Goal: Task Accomplishment & Management: Use online tool/utility

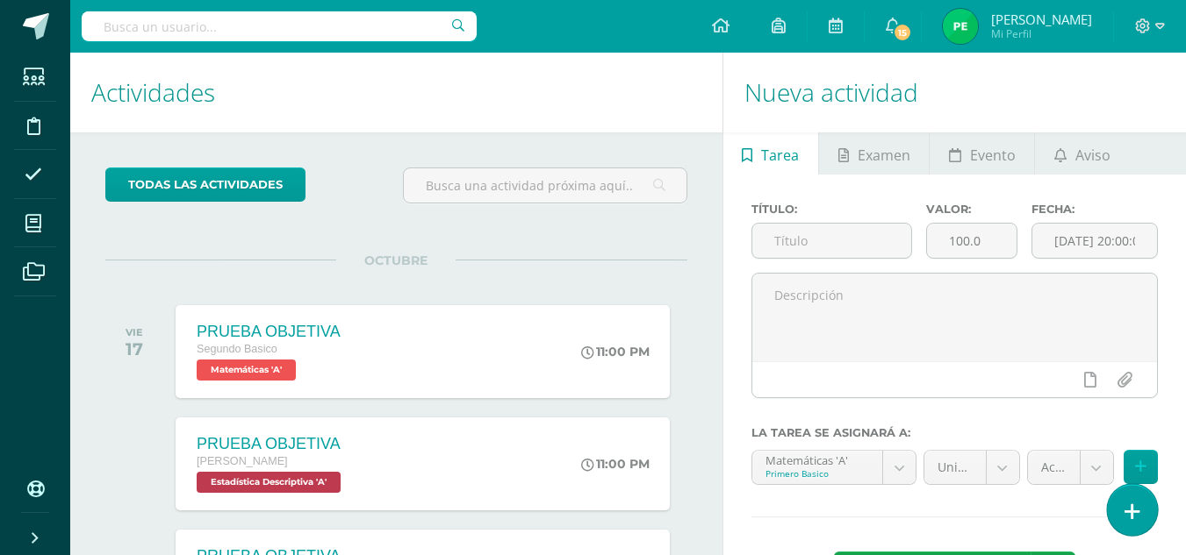
click at [1129, 505] on icon at bounding box center [1132, 512] width 16 height 20
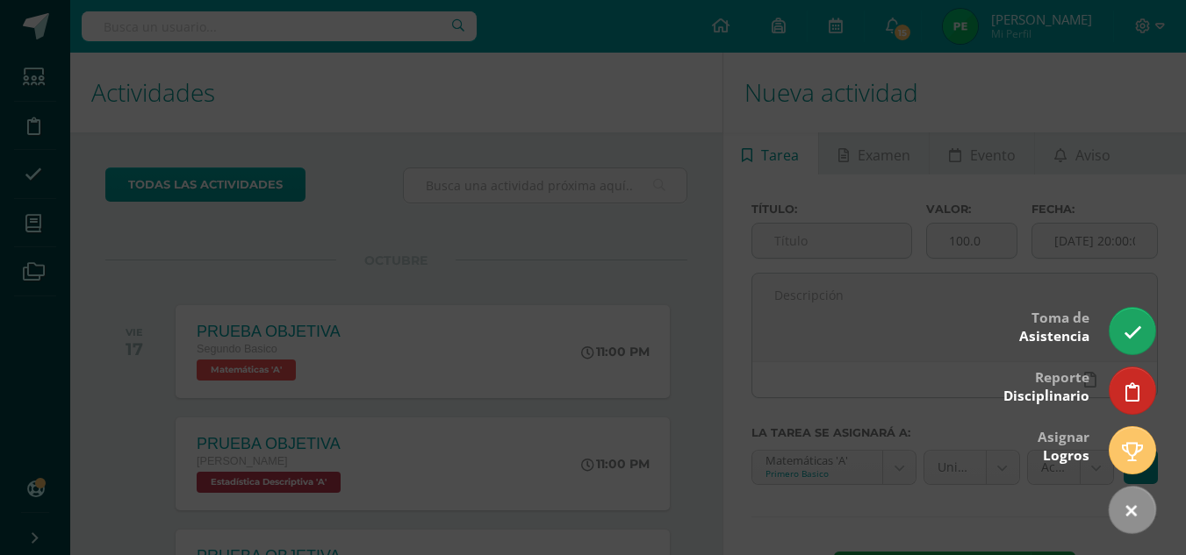
click at [420, 103] on div at bounding box center [593, 277] width 1186 height 555
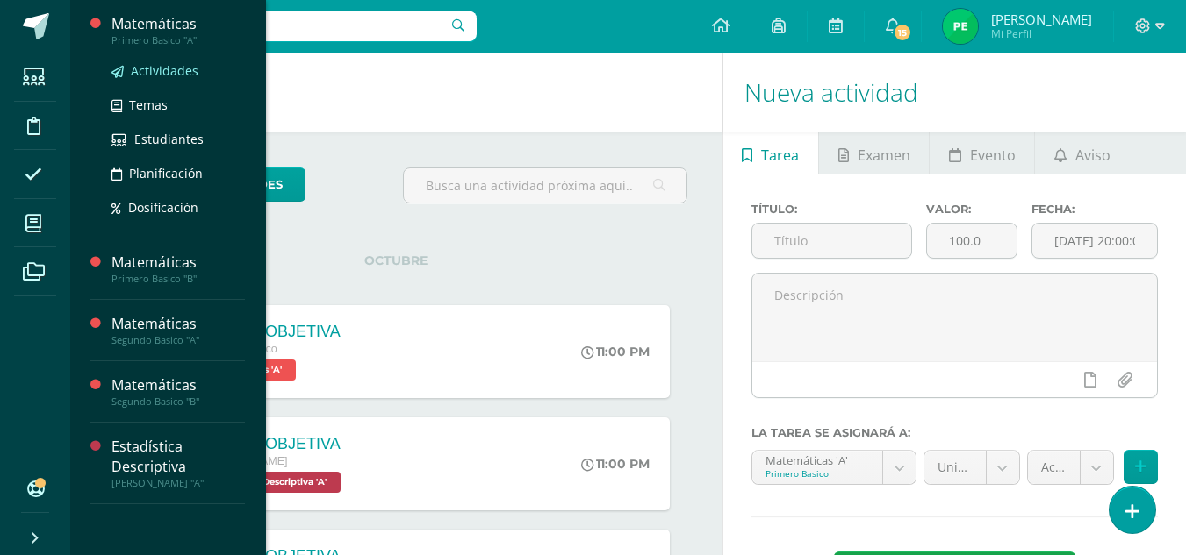
click at [156, 73] on span "Actividades" at bounding box center [165, 70] width 68 height 17
click at [154, 146] on span "Estudiantes" at bounding box center [168, 139] width 69 height 17
click at [149, 142] on span "Estudiantes" at bounding box center [168, 139] width 69 height 17
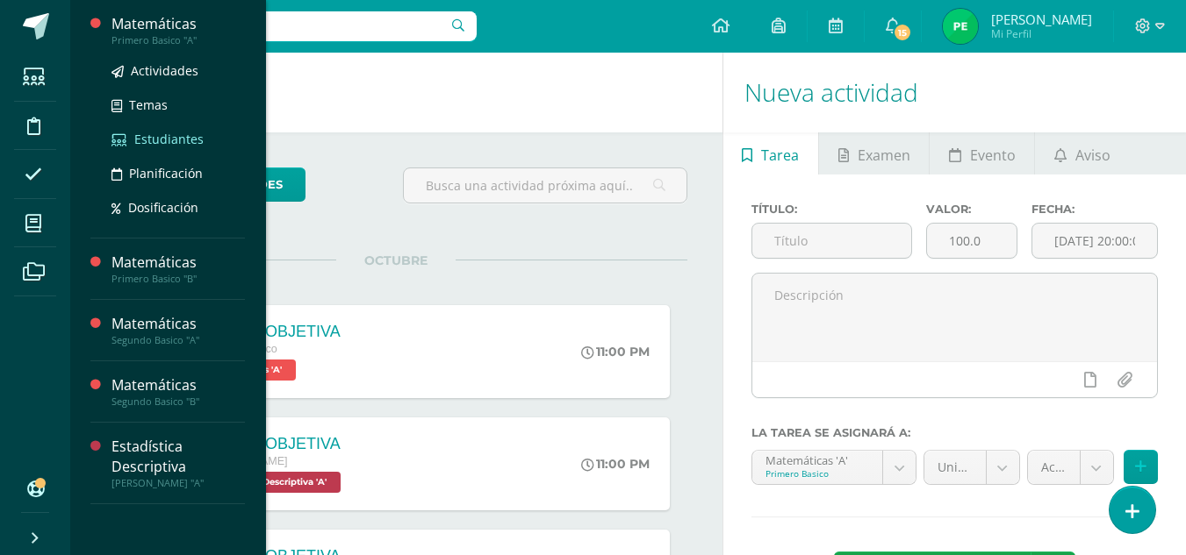
click at [149, 142] on span "Estudiantes" at bounding box center [168, 139] width 69 height 17
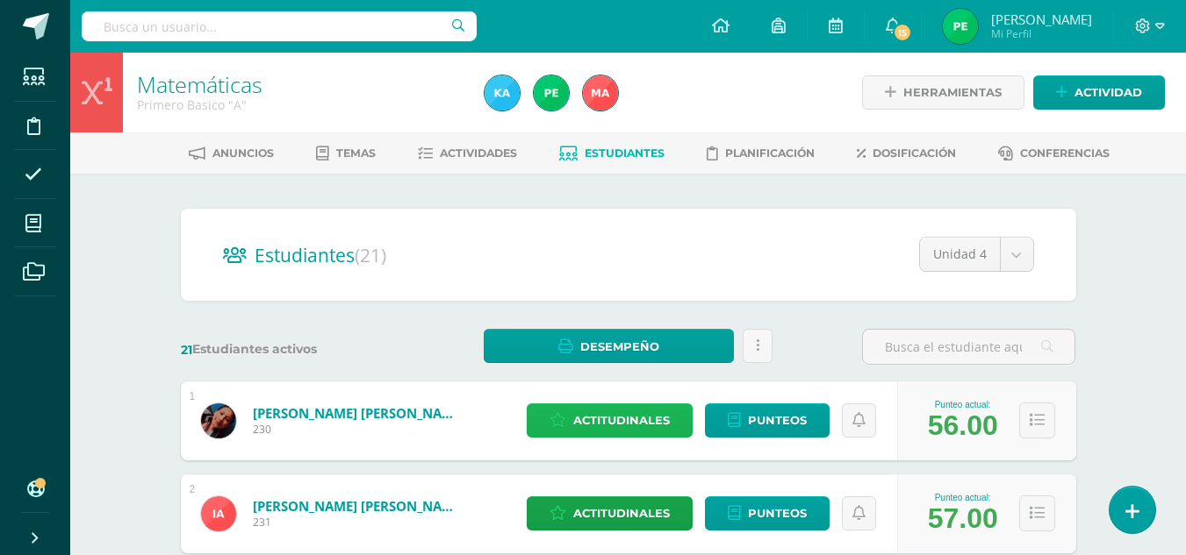
click at [644, 419] on span "Actitudinales" at bounding box center [621, 421] width 97 height 32
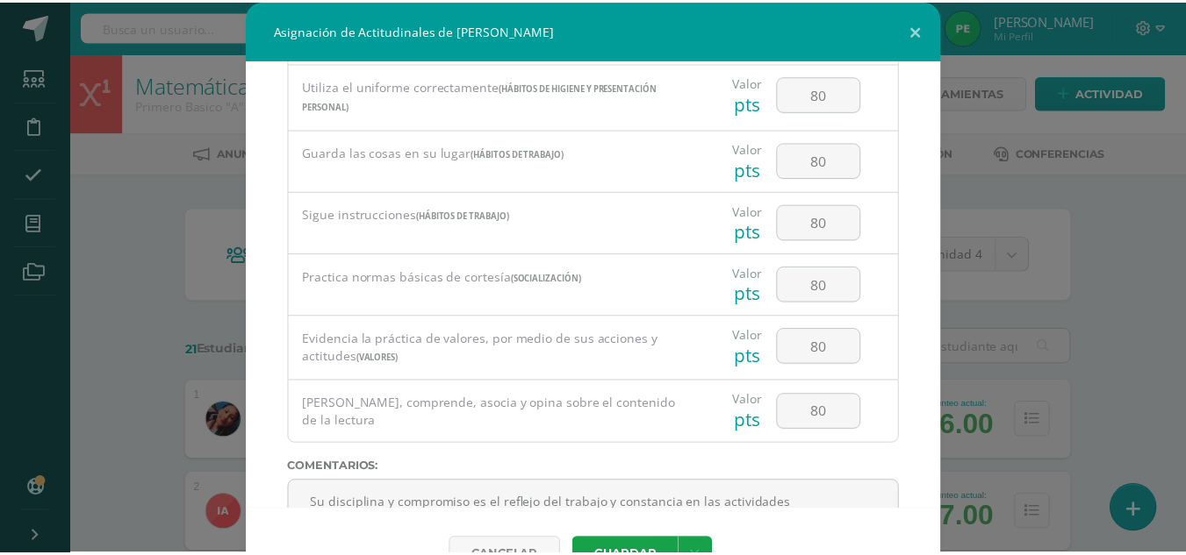
scroll to position [687, 0]
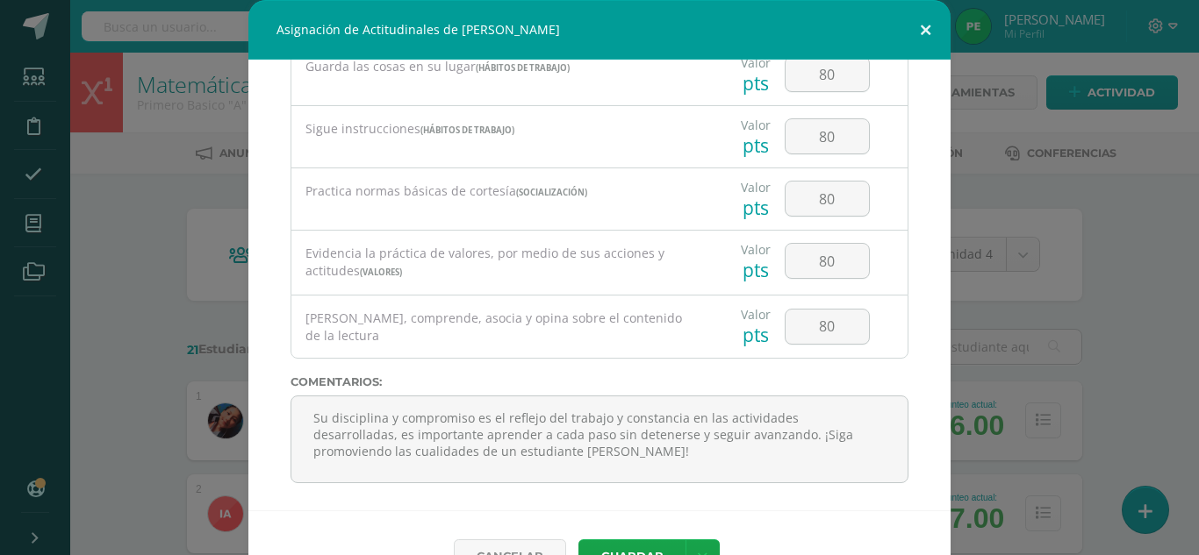
click at [917, 28] on button at bounding box center [925, 30] width 50 height 60
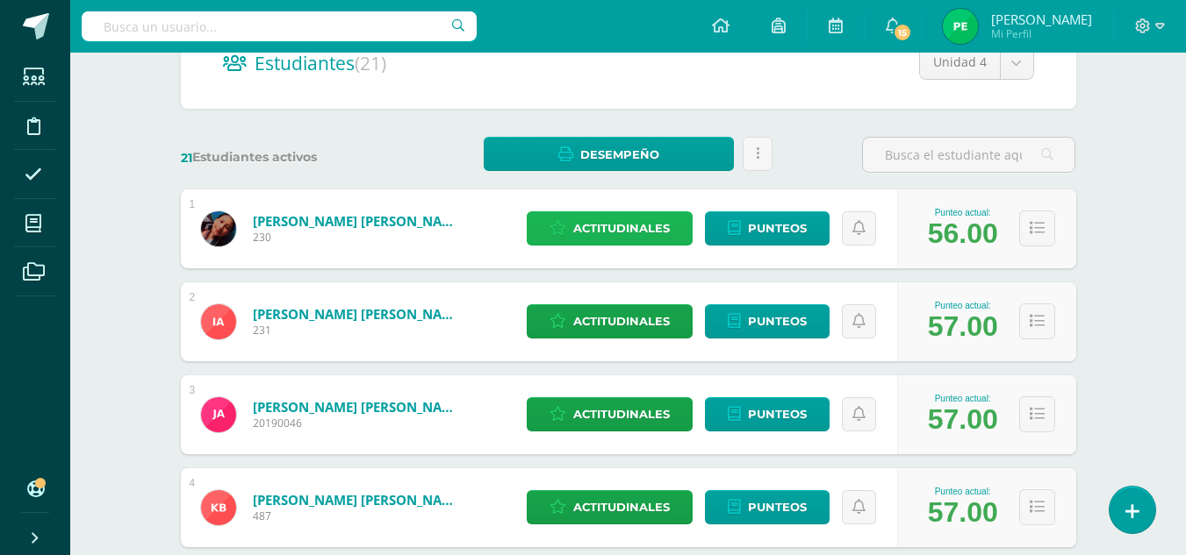
scroll to position [196, 0]
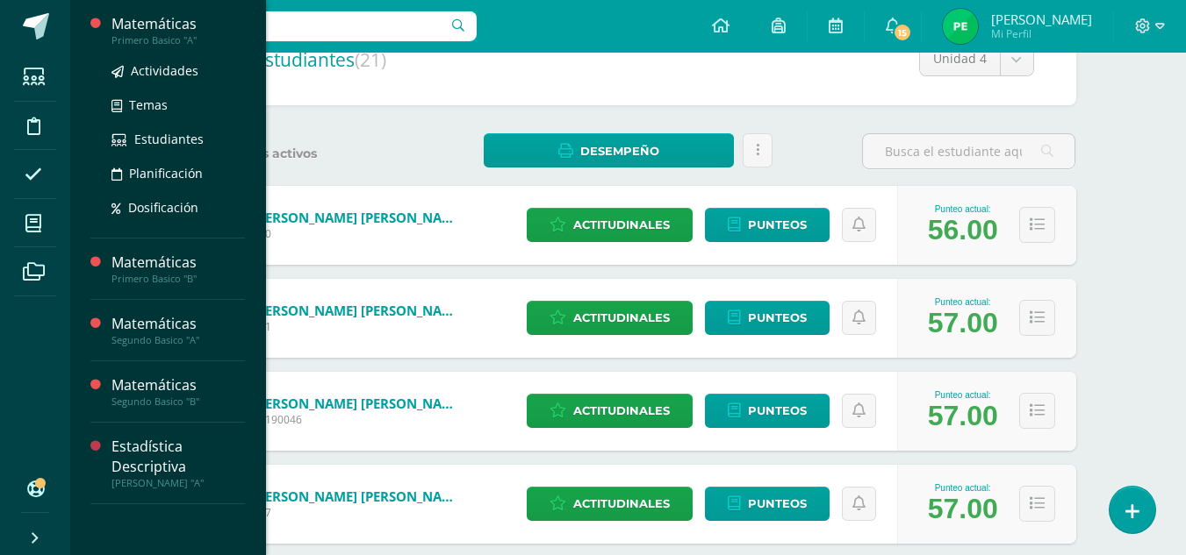
click at [146, 48] on div "Actividades Temas Estudiantes Planificación Dosificación" at bounding box center [177, 135] width 133 height 177
click at [152, 70] on span "Actividades" at bounding box center [165, 70] width 68 height 17
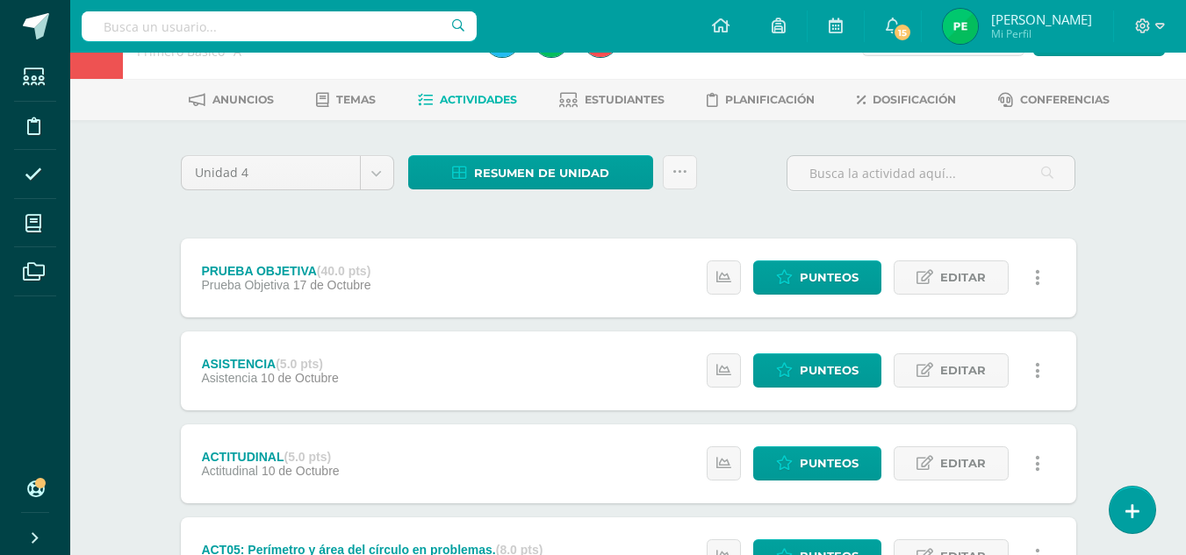
scroll to position [66, 0]
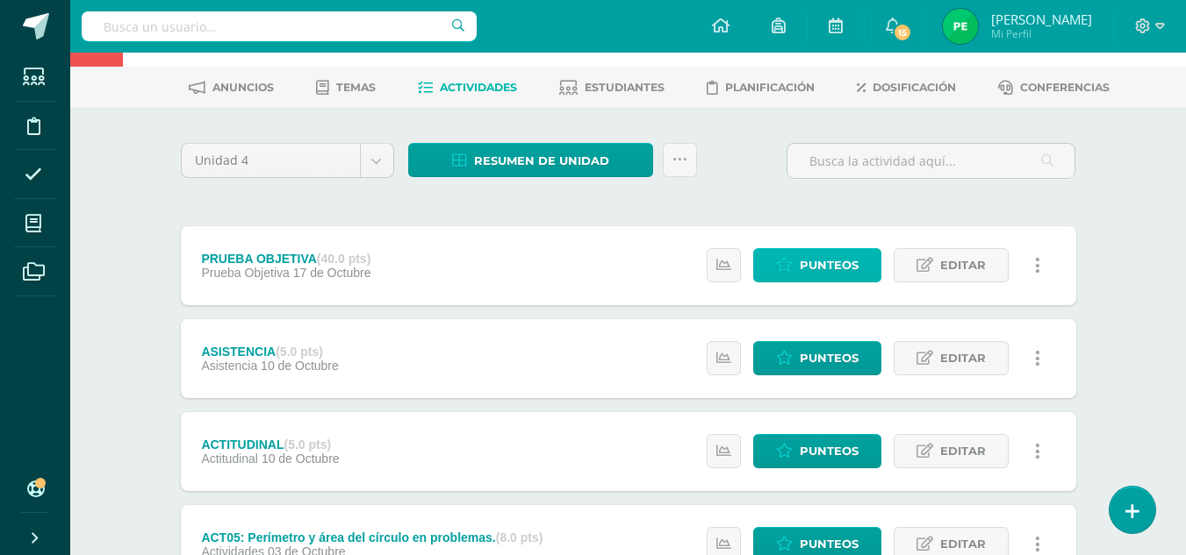
click at [794, 261] on link "Punteos" at bounding box center [817, 265] width 128 height 34
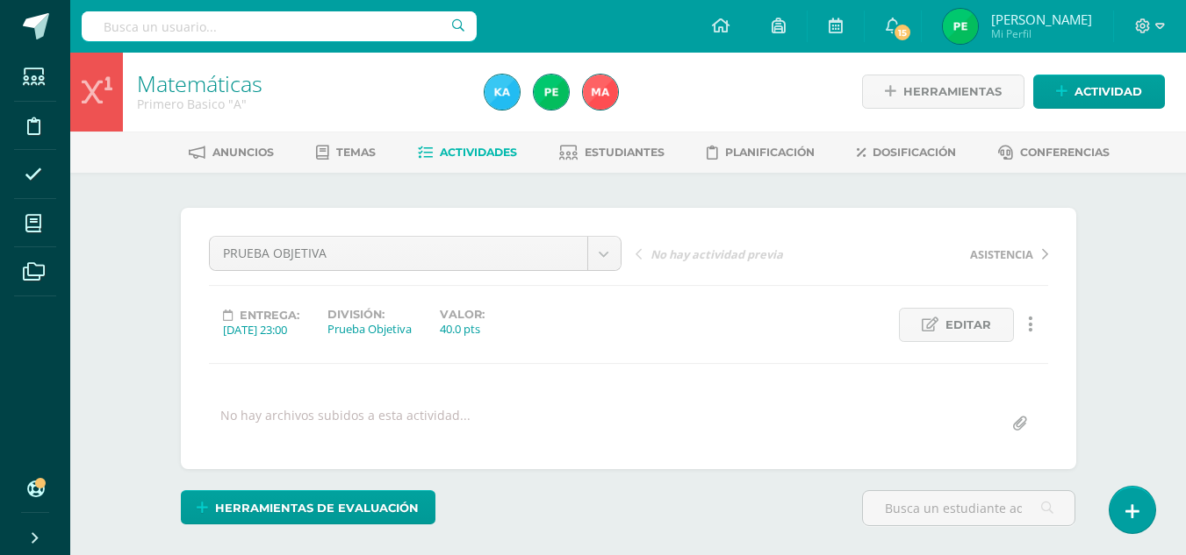
scroll to position [2, 0]
